Goal: Navigation & Orientation: Go to known website

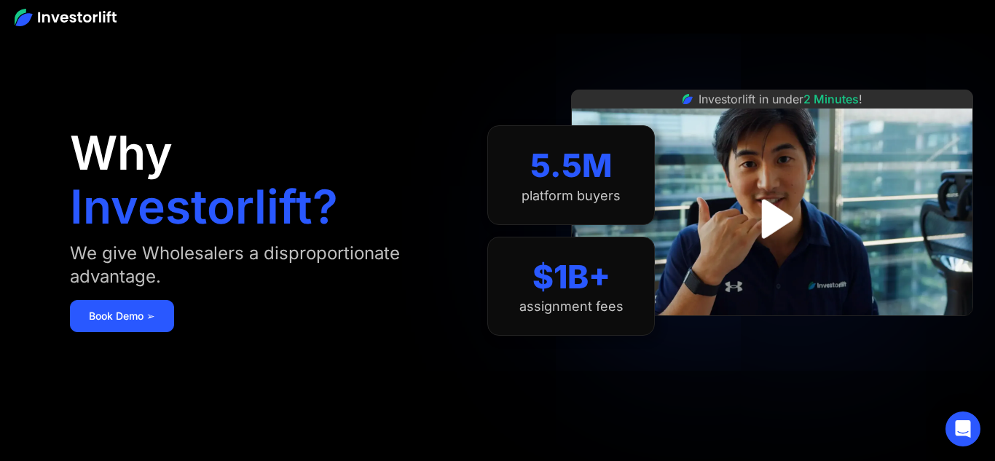
drag, startPoint x: 89, startPoint y: 18, endPoint x: 89, endPoint y: 32, distance: 13.8
click at [89, 19] on img at bounding box center [66, 17] width 102 height 17
click at [42, 15] on img at bounding box center [66, 17] width 102 height 17
click at [43, 17] on img at bounding box center [66, 17] width 102 height 17
click at [50, 12] on img at bounding box center [66, 17] width 102 height 17
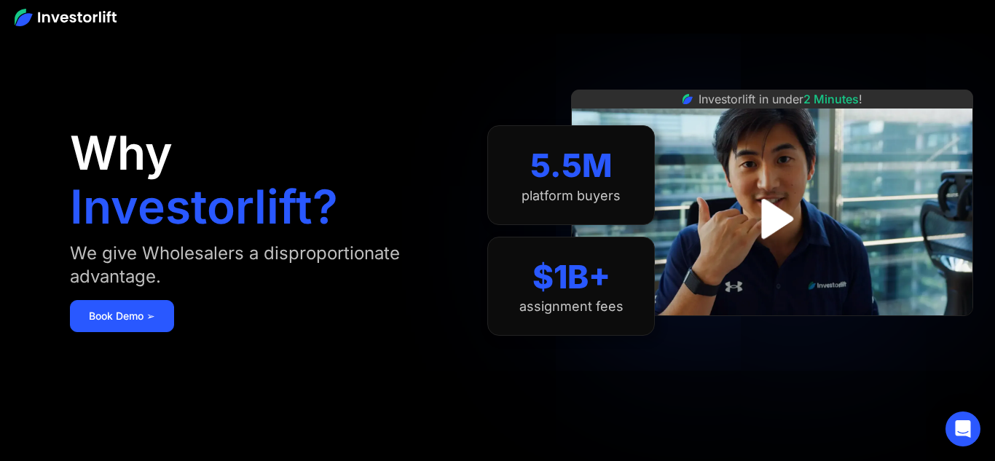
click at [50, 12] on img at bounding box center [66, 17] width 102 height 17
click at [84, 14] on img at bounding box center [66, 17] width 102 height 17
click at [86, 12] on img at bounding box center [66, 17] width 102 height 17
click at [87, 12] on img at bounding box center [66, 17] width 102 height 17
click at [71, 18] on img at bounding box center [66, 17] width 102 height 17
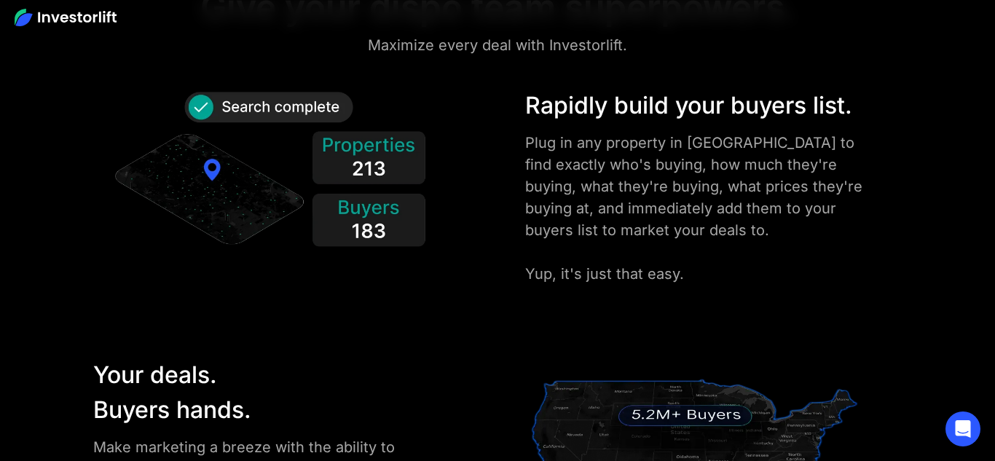
scroll to position [1655, 0]
